Goal: Find specific page/section: Find specific page/section

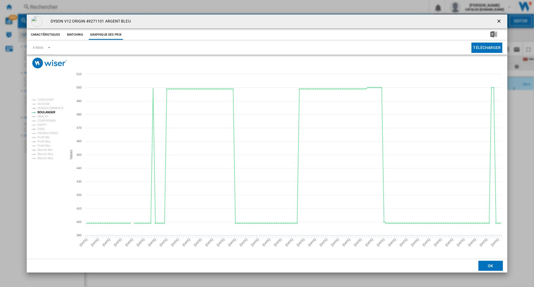
click at [495, 22] on button "Product popup" at bounding box center [499, 21] width 11 height 11
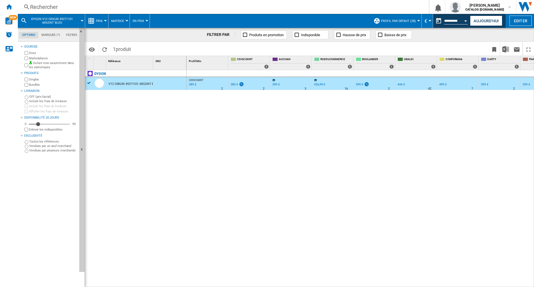
click at [87, 7] on div "Rechercher" at bounding box center [222, 7] width 384 height 8
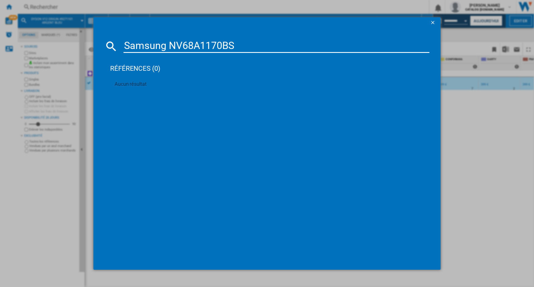
drag, startPoint x: 168, startPoint y: 47, endPoint x: 109, endPoint y: 36, distance: 60.1
click at [132, 43] on input "Samsung NV68A1170BS" at bounding box center [276, 45] width 306 height 13
click at [194, 50] on input "NV68A1170BS" at bounding box center [276, 45] width 306 height 13
type input "NV68A1170"
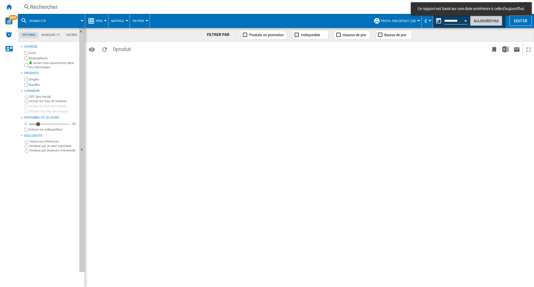
click at [486, 21] on button "Aujourd'hui" at bounding box center [486, 21] width 32 height 10
click at [157, 1] on div "Rechercher Rechercher 0 [PERSON_NAME] CATALOG [DOMAIN_NAME] CATALOG [DOMAIN_NAM…" at bounding box center [276, 7] width 516 height 14
click at [153, 6] on div "Rechercher" at bounding box center [222, 7] width 384 height 8
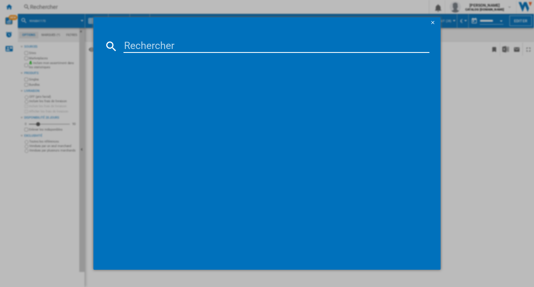
click at [173, 45] on input at bounding box center [276, 45] width 306 height 13
drag, startPoint x: 168, startPoint y: 48, endPoint x: 98, endPoint y: 42, distance: 70.5
click at [98, 42] on md-dialog-content "Samsung NV68A1170BS références (0) Aucun résultat" at bounding box center [266, 148] width 347 height 241
drag, startPoint x: 202, startPoint y: 44, endPoint x: 206, endPoint y: 44, distance: 3.3
click at [202, 44] on input "NV68A1170BS" at bounding box center [276, 45] width 306 height 13
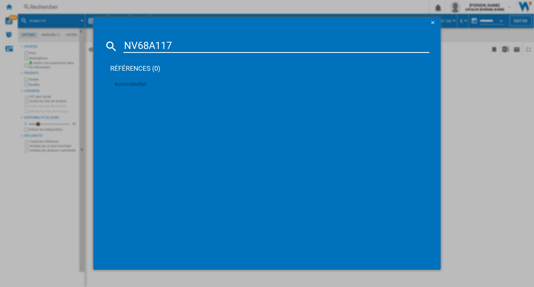
type input "NV68A11"
